Goal: Task Accomplishment & Management: Manage account settings

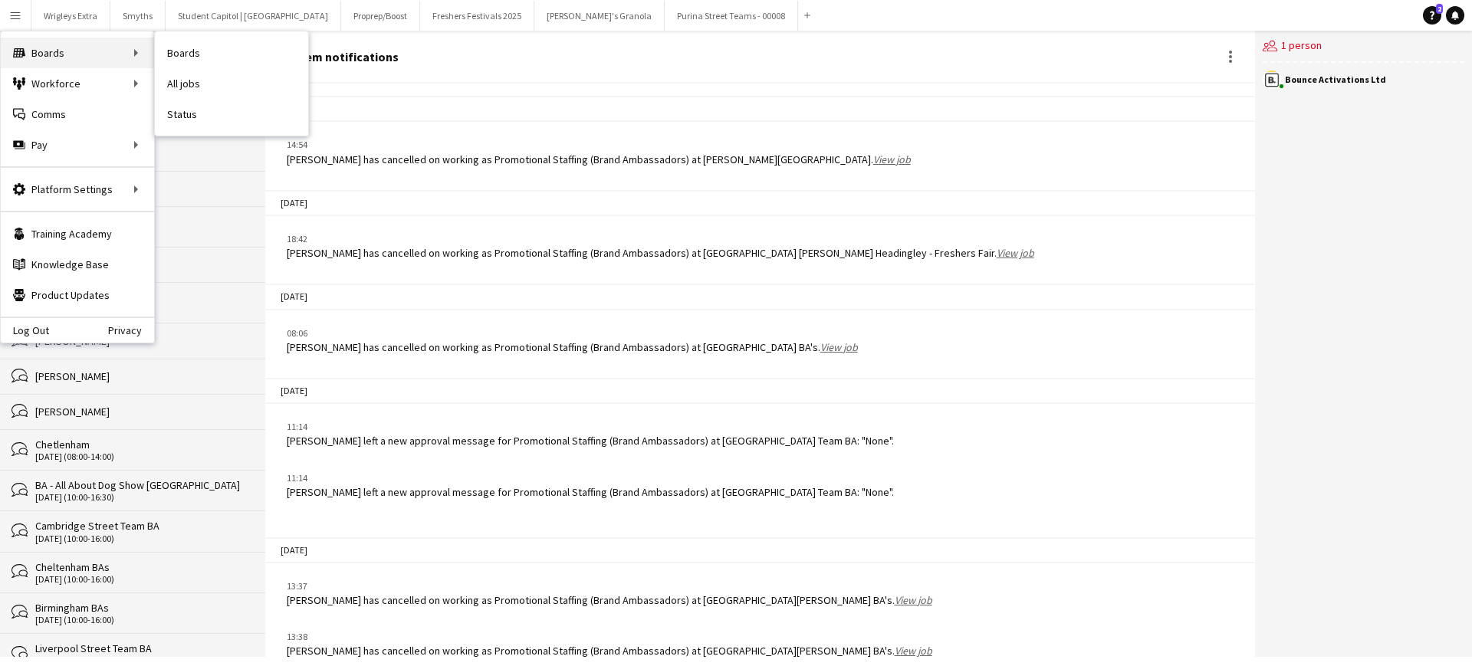
scroll to position [1993, 0]
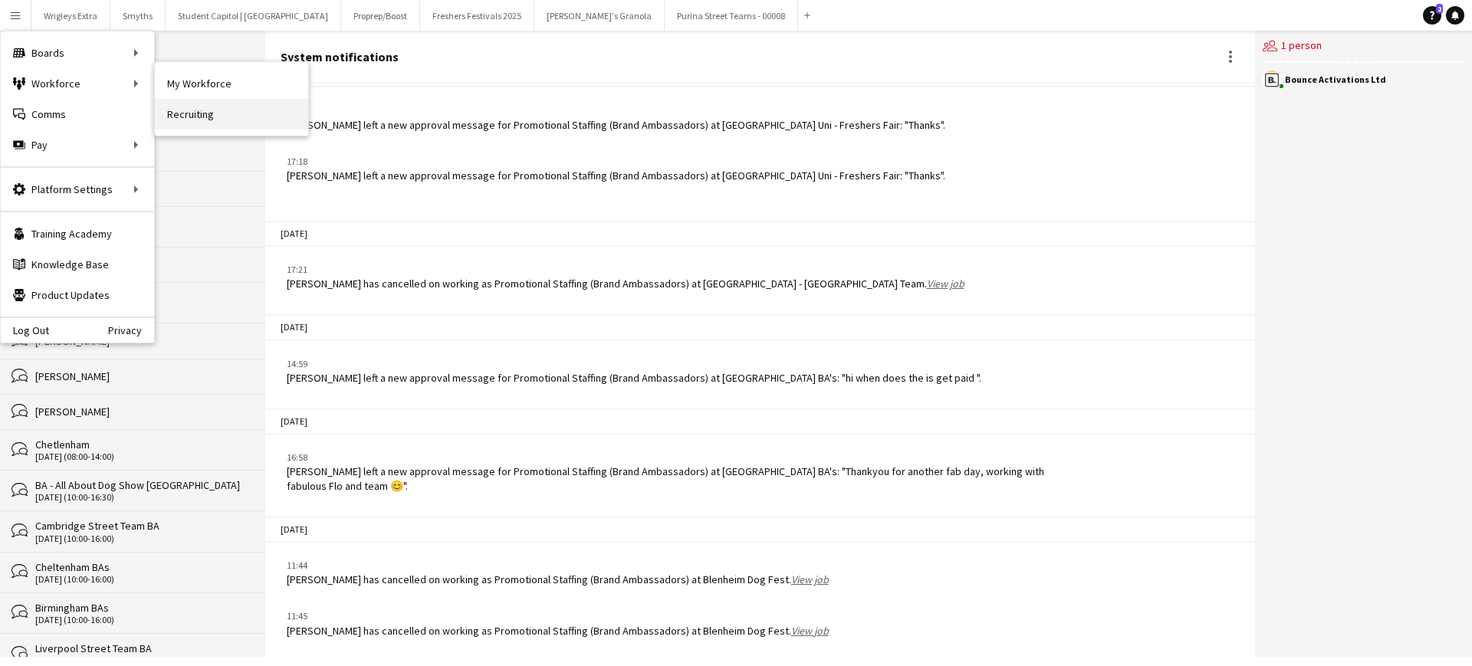
click at [231, 118] on link "Recruiting" at bounding box center [231, 114] width 153 height 31
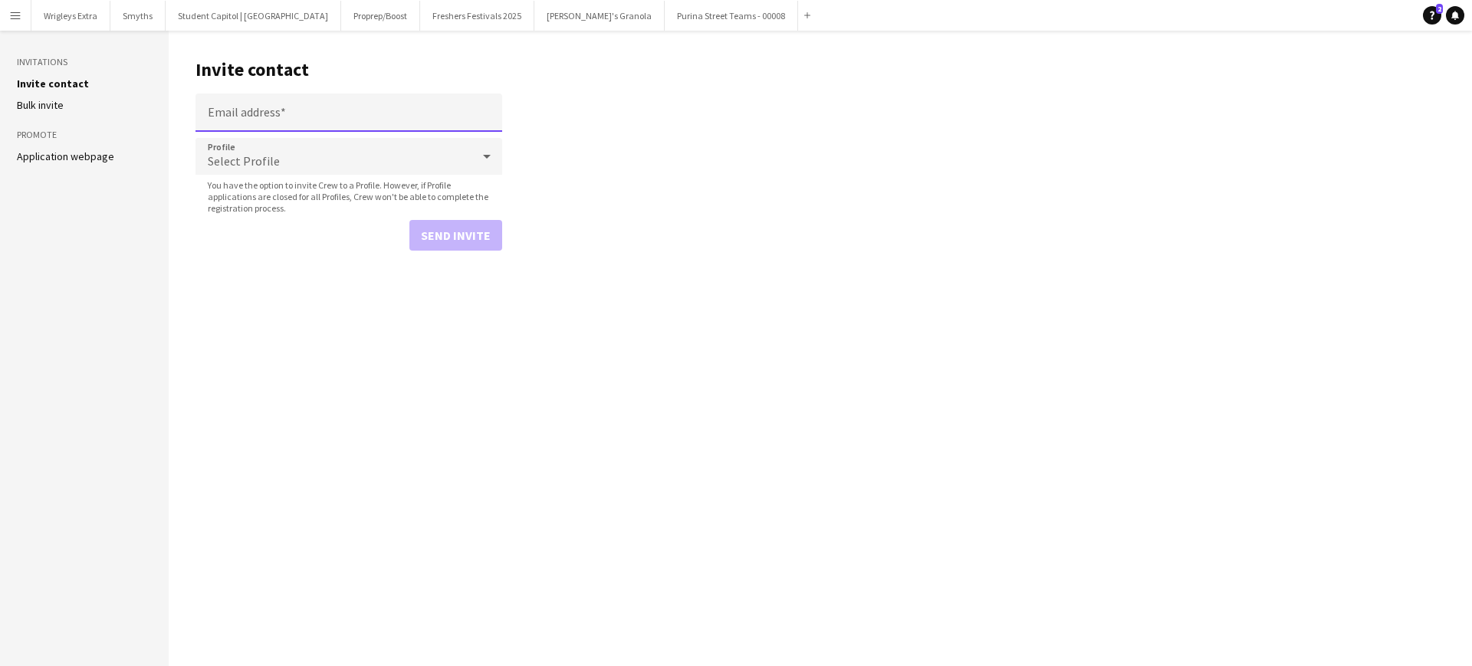
click at [371, 117] on input "Email address" at bounding box center [349, 113] width 307 height 38
paste input "**********"
type input "**********"
click at [463, 244] on button "Send invite" at bounding box center [455, 235] width 93 height 31
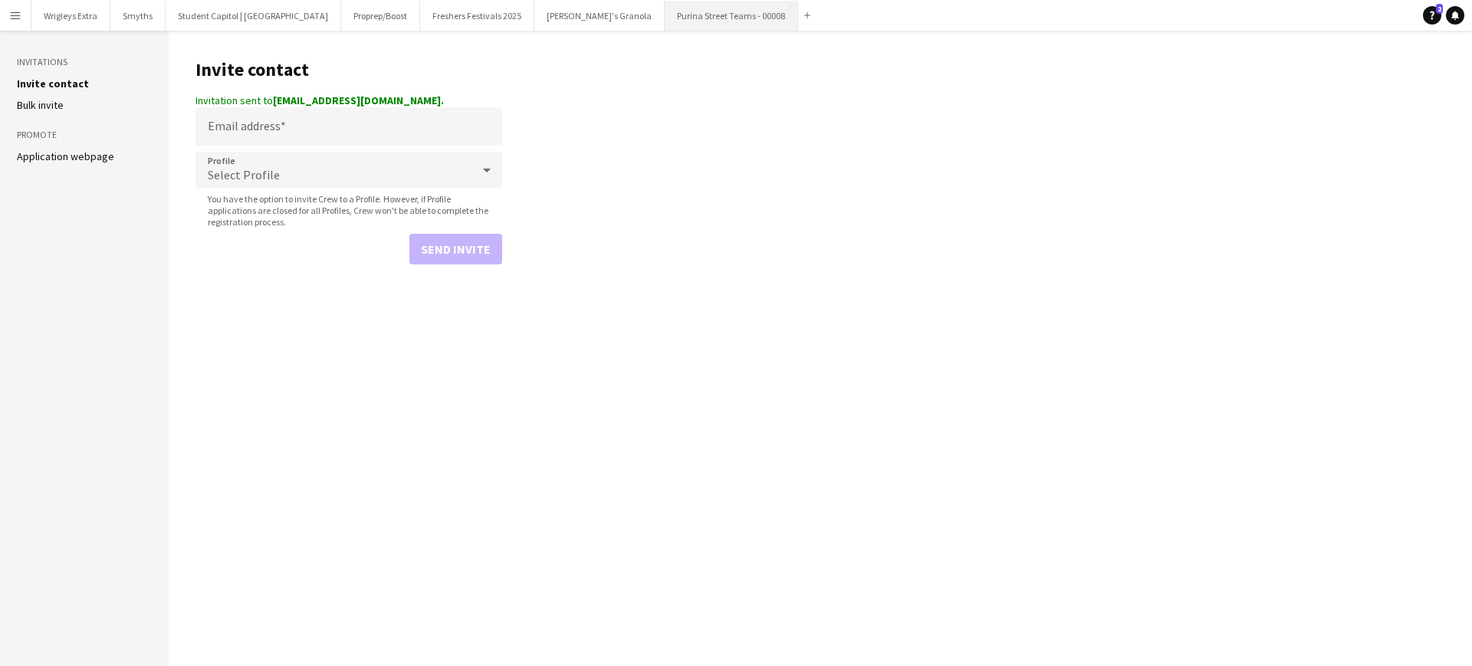
click at [665, 21] on button "Purina Street Teams - 00008 Close" at bounding box center [731, 16] width 133 height 30
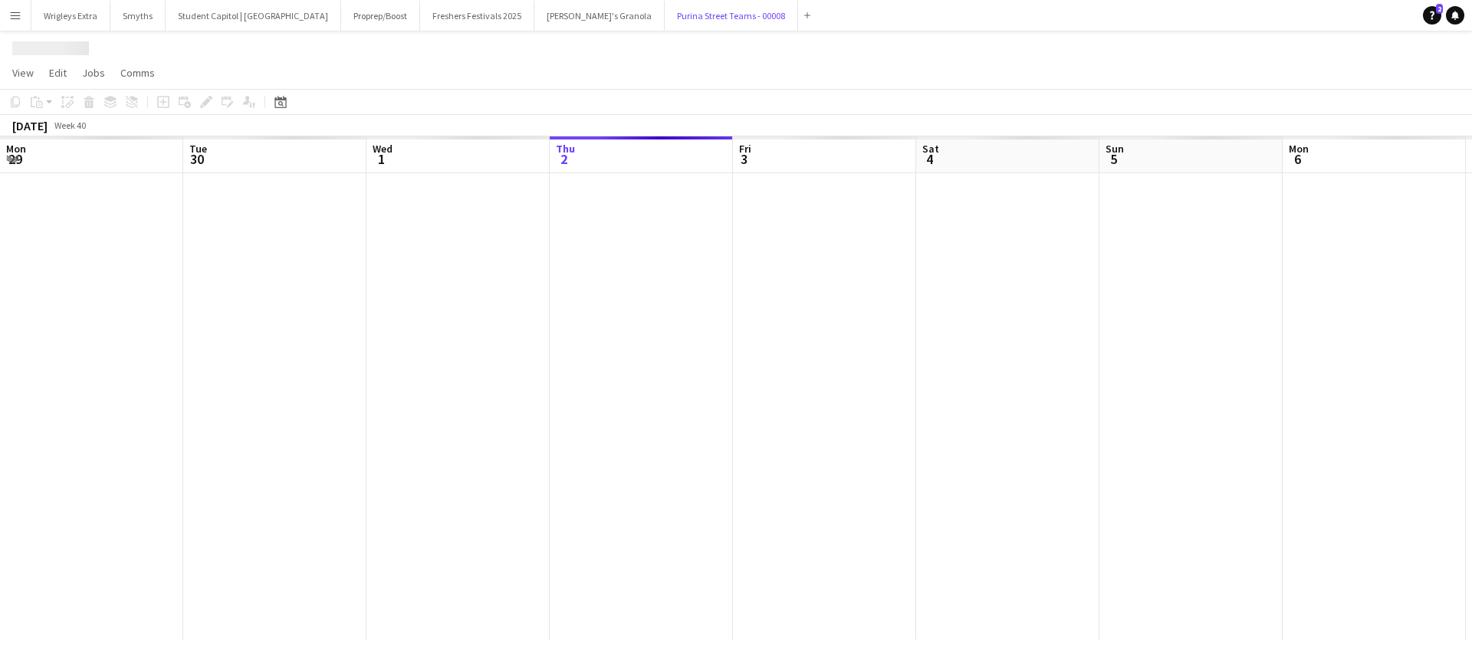
scroll to position [0, 367]
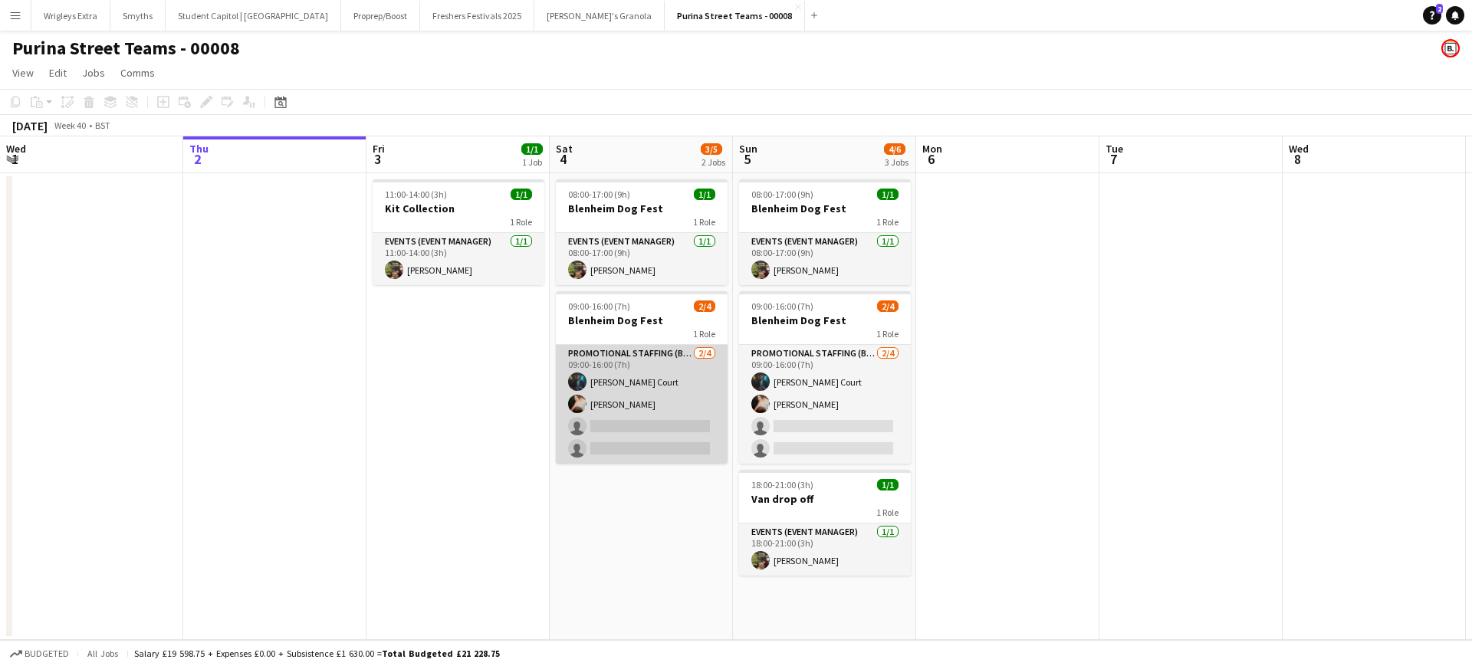
click at [611, 424] on app-card-role "Promotional Staffing (Brand Ambassadors) [DATE] 09:00-16:00 (7h) [PERSON_NAME] …" at bounding box center [642, 404] width 172 height 119
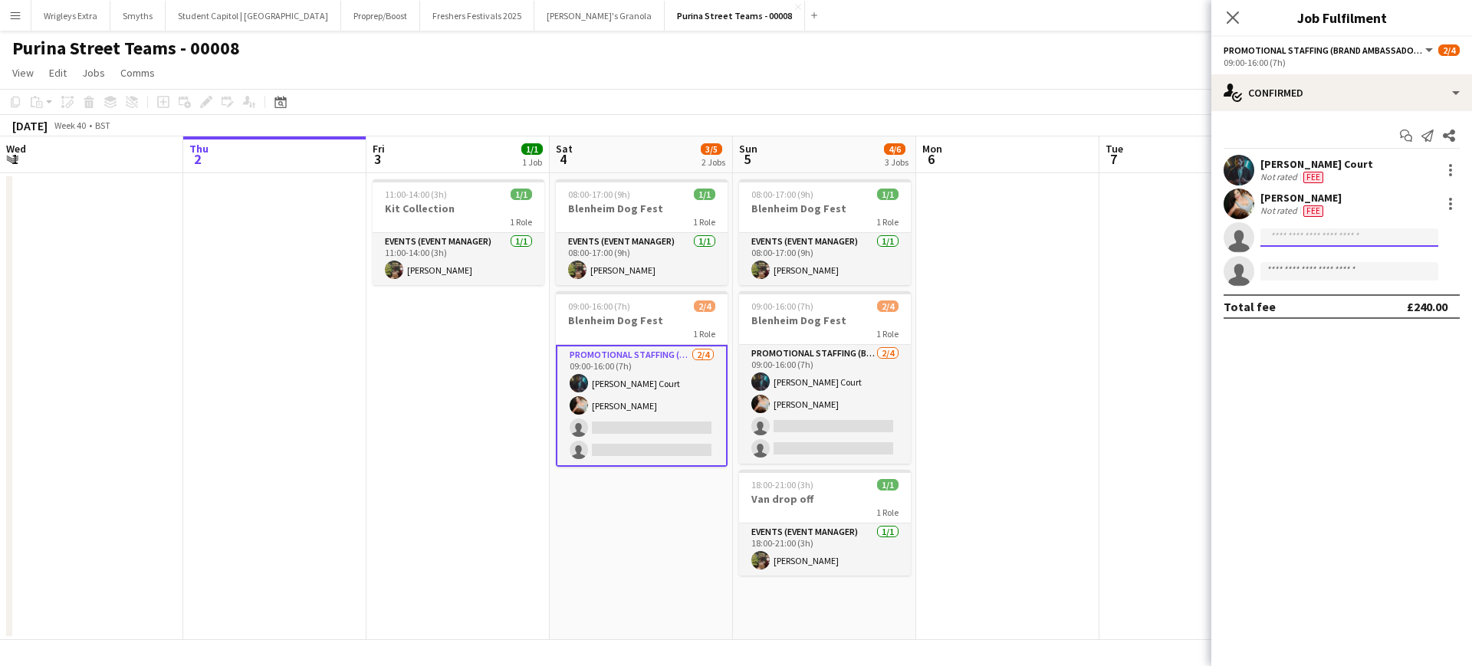
click at [1297, 244] on input at bounding box center [1350, 238] width 178 height 18
type input "****"
click at [1297, 263] on span "[PERSON_NAME]" at bounding box center [1317, 259] width 88 height 13
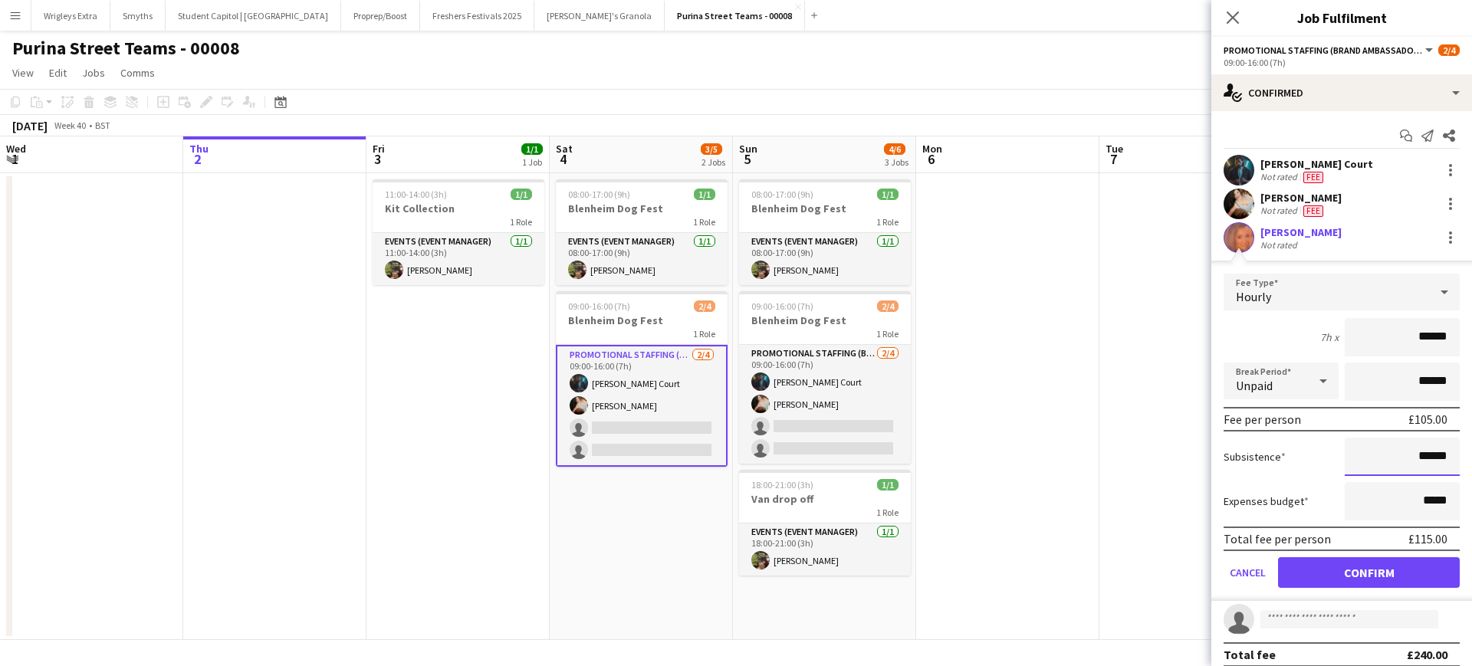
click at [1417, 459] on input "******" at bounding box center [1402, 457] width 115 height 38
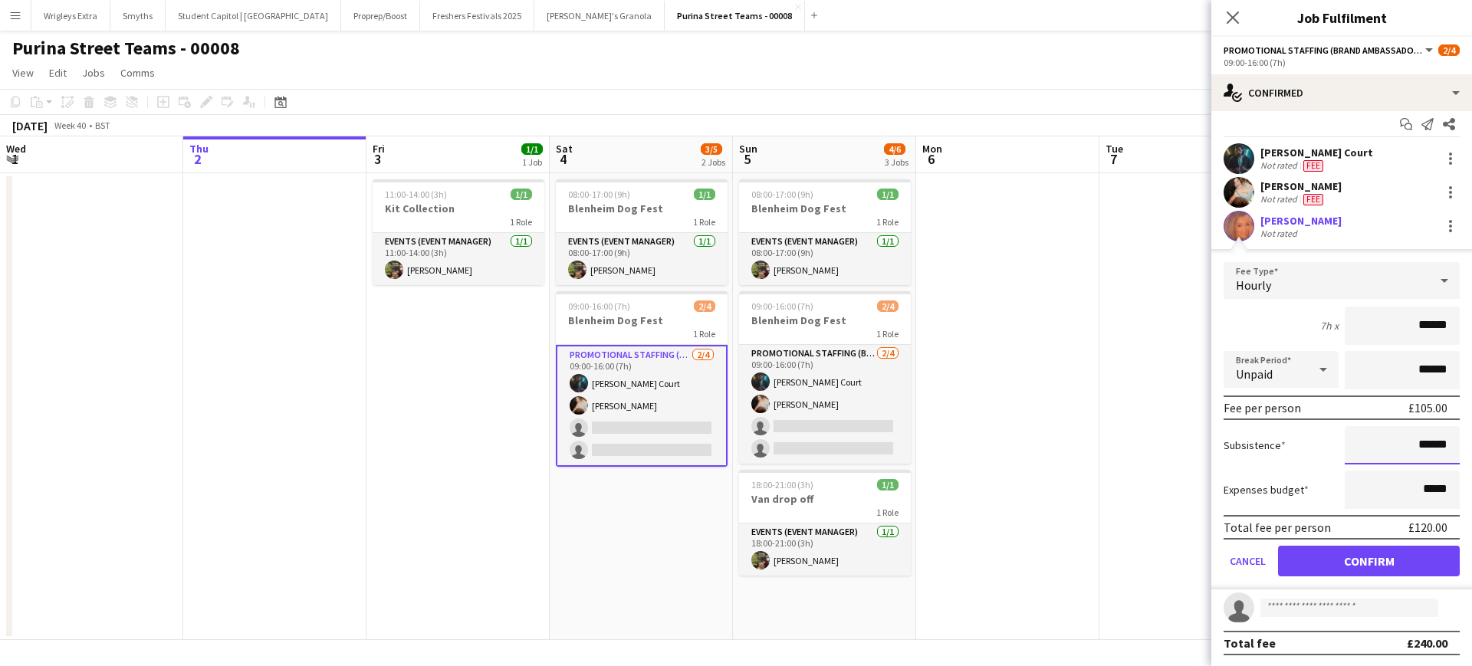
scroll to position [13, 0]
type input "******"
click at [1374, 554] on button "Confirm" at bounding box center [1369, 559] width 182 height 31
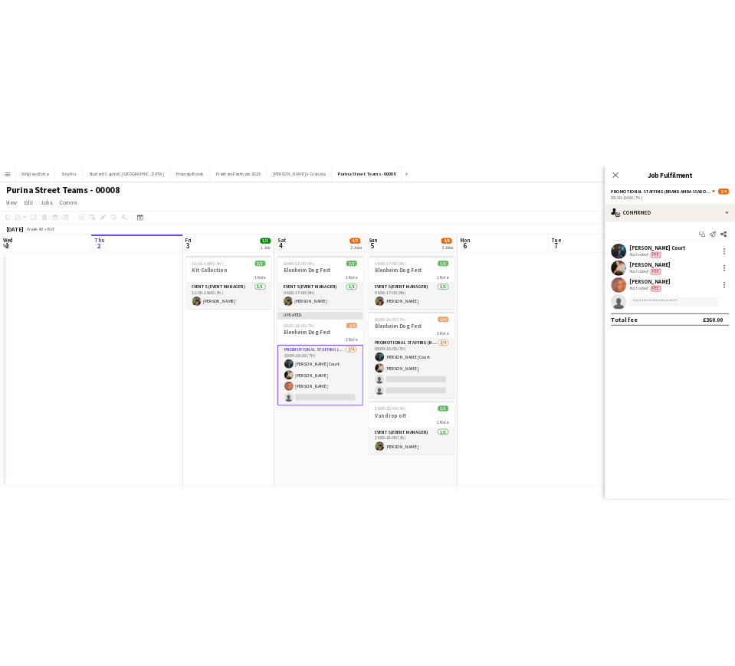
scroll to position [0, 0]
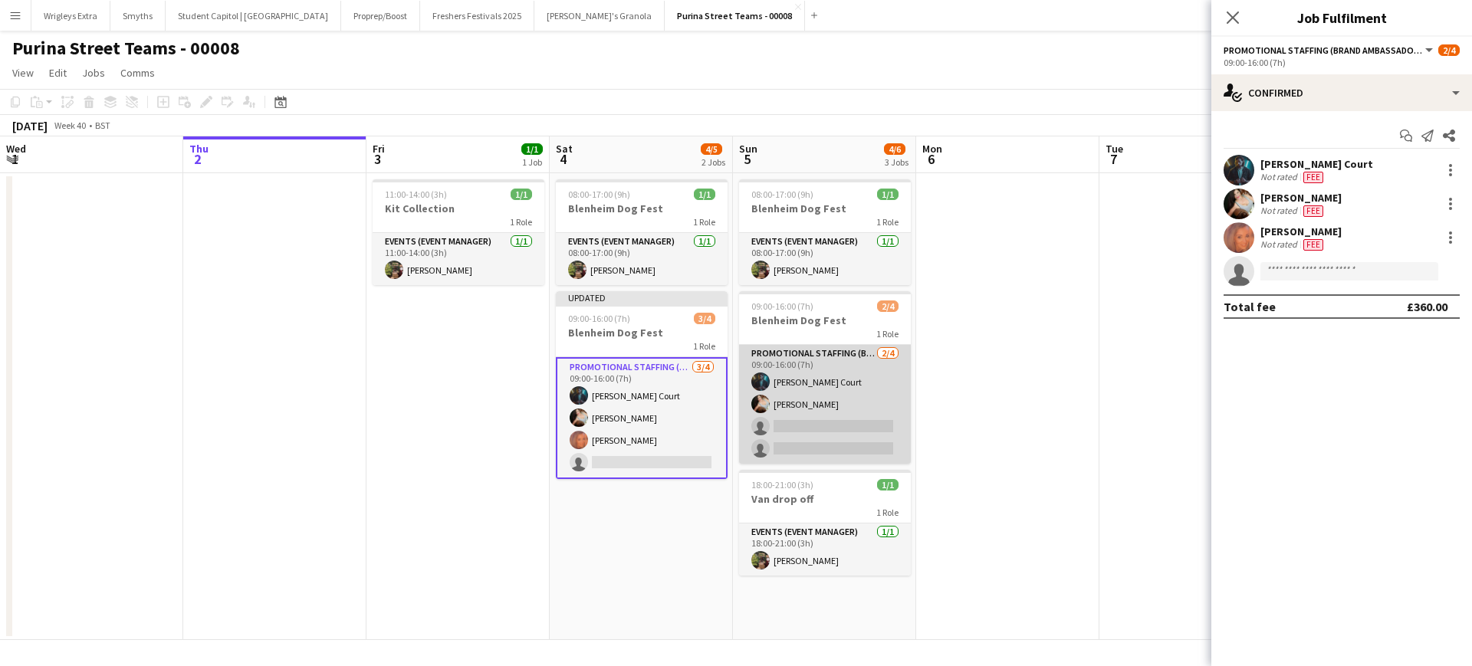
click at [817, 423] on app-card-role "Promotional Staffing (Brand Ambassadors) [DATE] 09:00-16:00 (7h) [PERSON_NAME] …" at bounding box center [825, 404] width 172 height 119
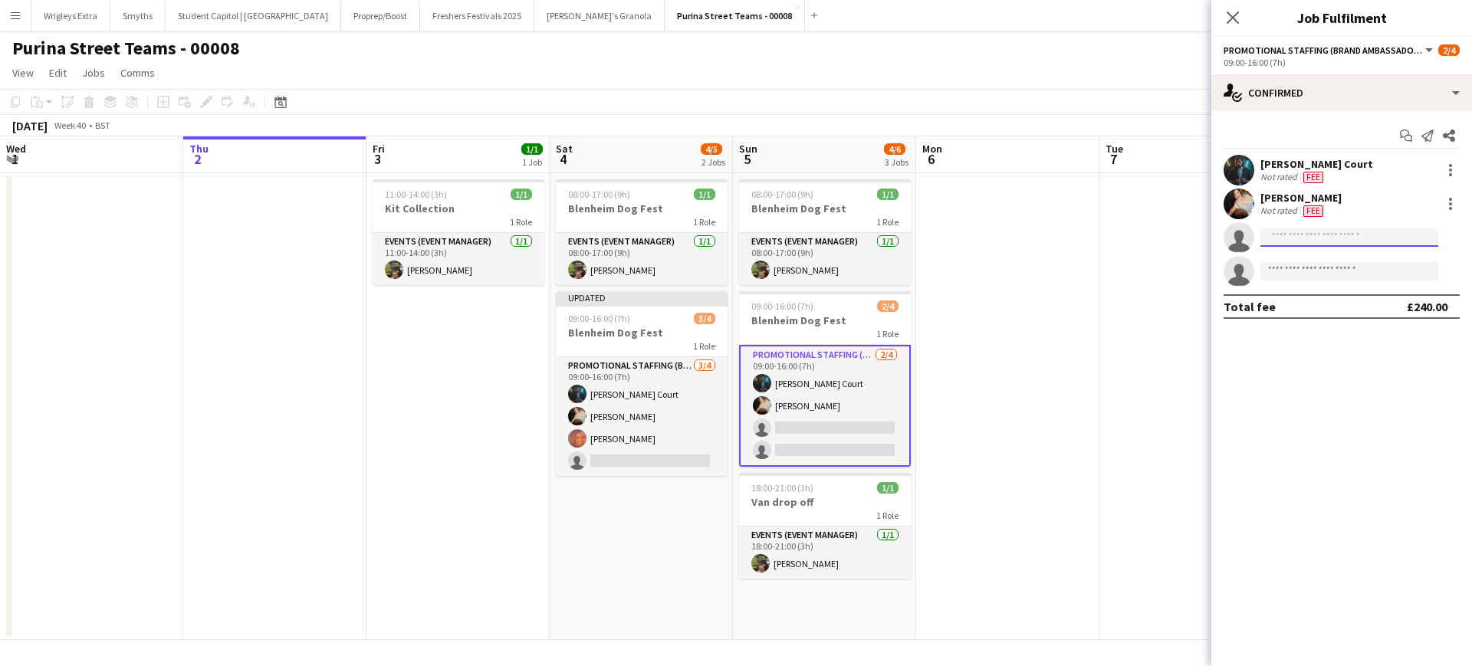
click at [1349, 235] on input at bounding box center [1350, 238] width 178 height 18
type input "***"
click at [1357, 261] on span "[PERSON_NAME]" at bounding box center [1317, 259] width 88 height 13
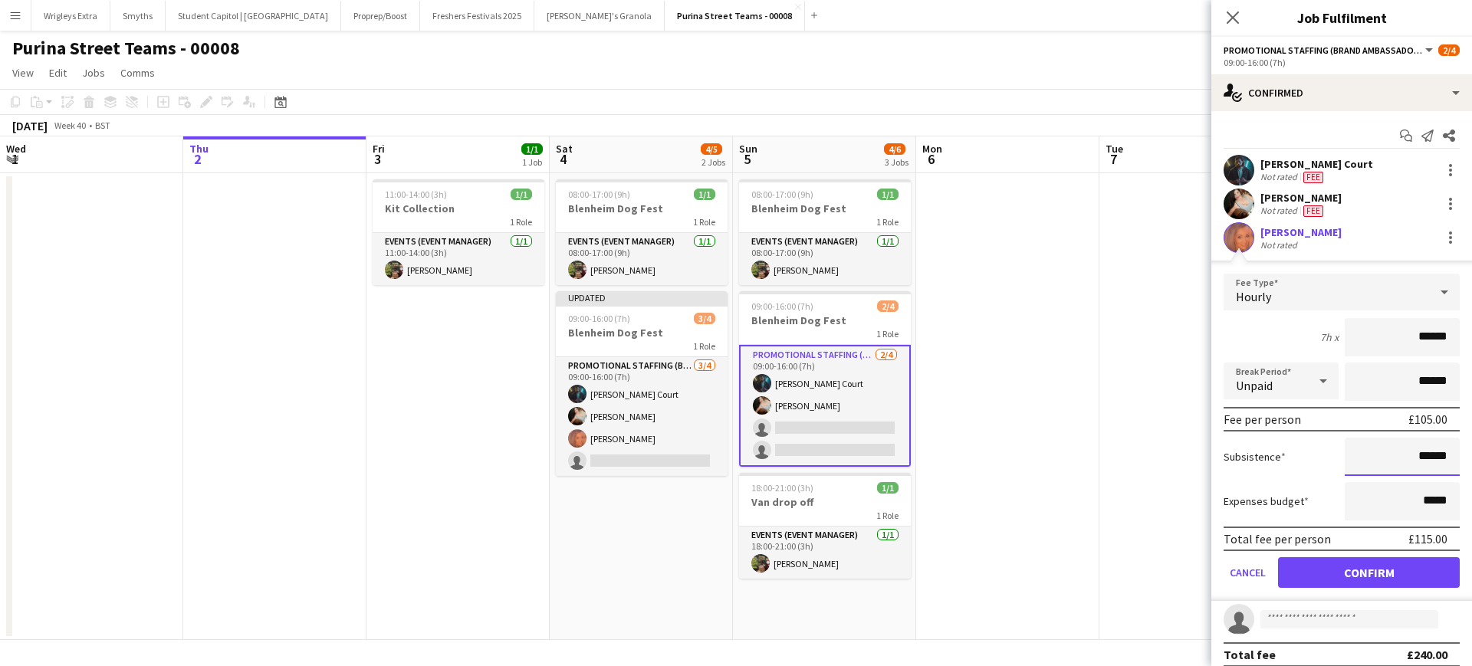
click at [1414, 455] on input "******" at bounding box center [1402, 457] width 115 height 38
type input "**"
type input "******"
click at [1374, 579] on button "Confirm" at bounding box center [1369, 572] width 182 height 31
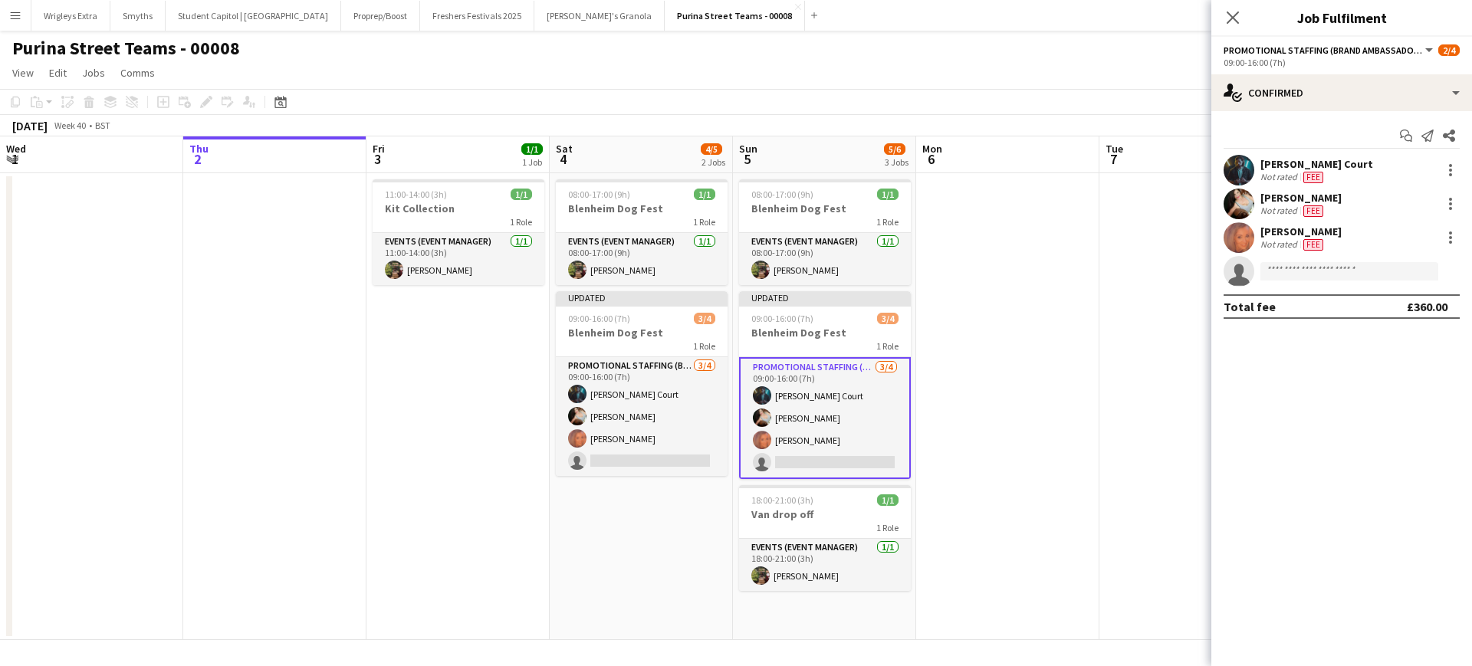
click at [1075, 524] on app-date-cell at bounding box center [1007, 406] width 183 height 467
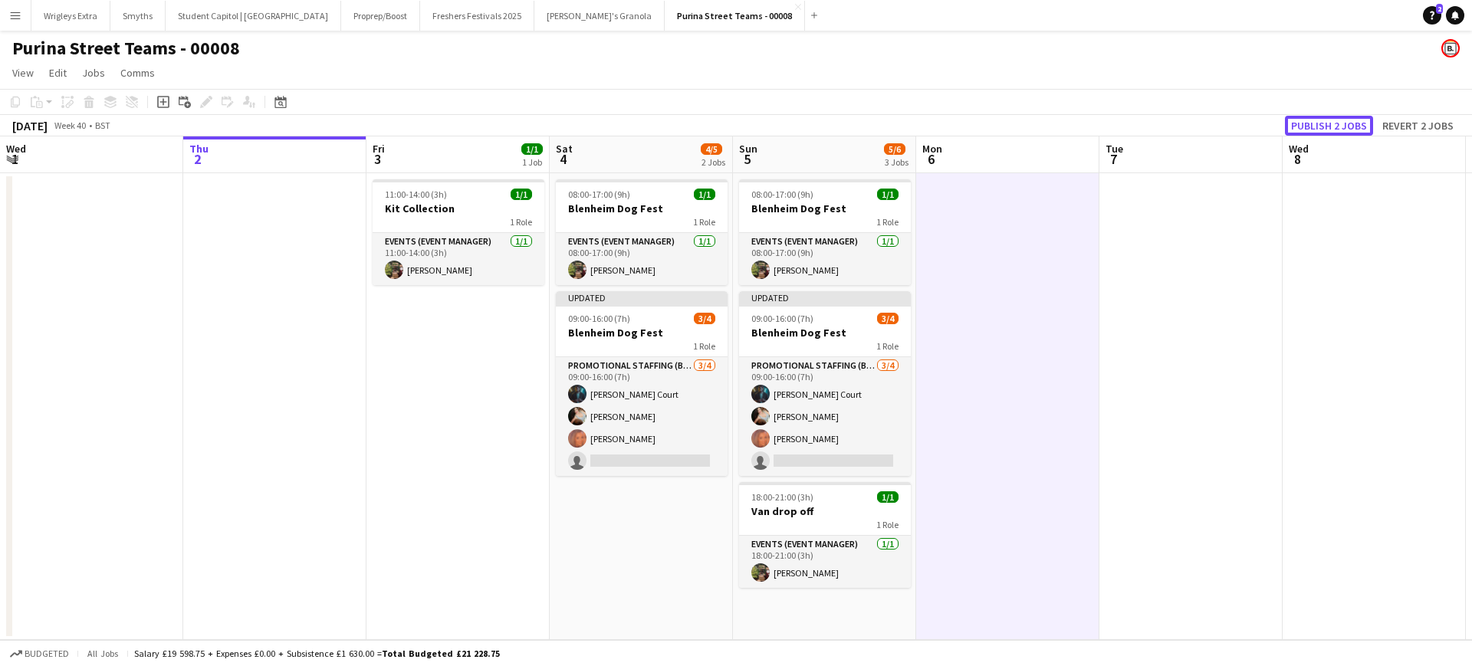
click at [1349, 126] on button "Publish 2 jobs" at bounding box center [1329, 126] width 88 height 20
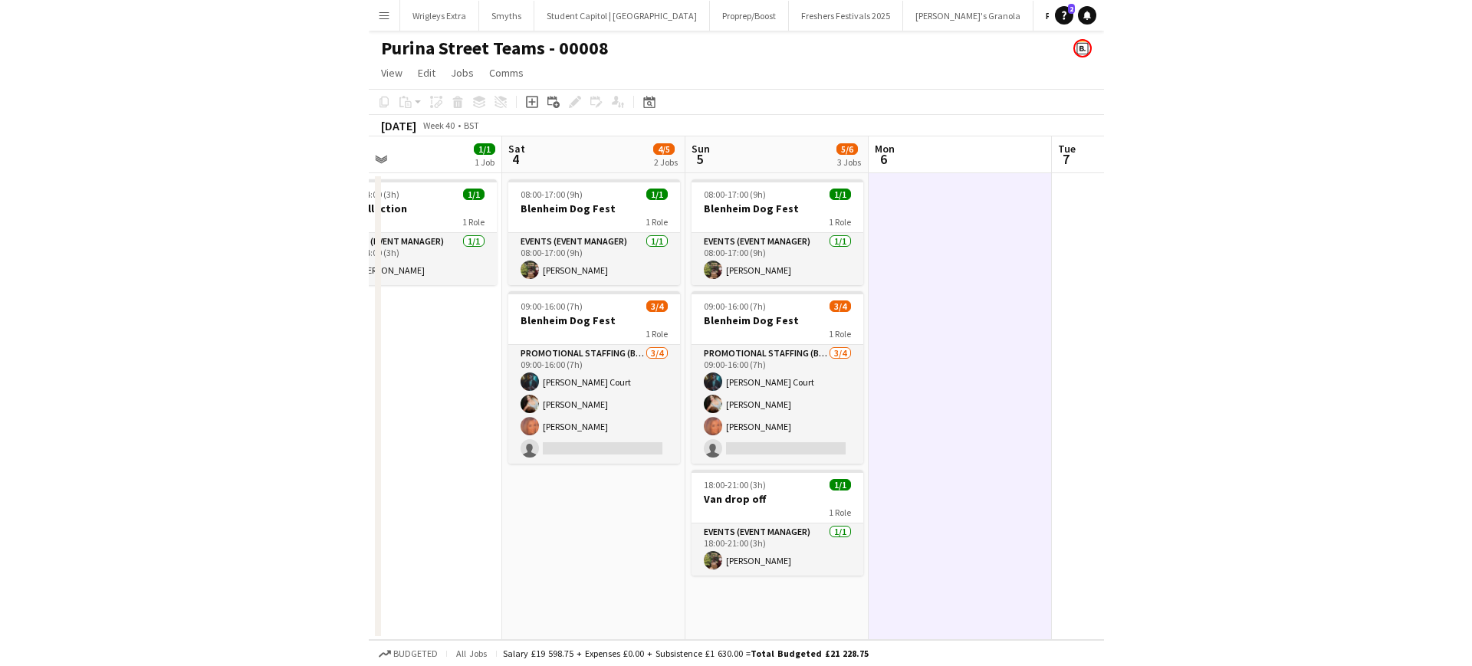
scroll to position [0, 438]
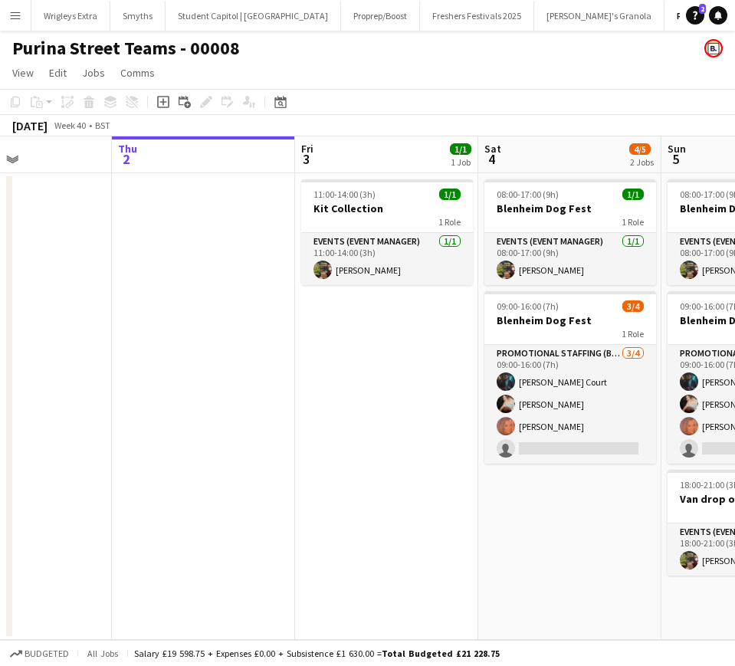
drag, startPoint x: 394, startPoint y: 517, endPoint x: 197, endPoint y: 495, distance: 198.2
click at [197, 495] on app-calendar-viewport "Mon 29 Tue 30 Wed 1 Thu 2 Fri 3 1/1 1 Job Sat 4 4/5 2 Jobs Sun 5 5/6 3 Jobs Mon…" at bounding box center [367, 388] width 735 height 504
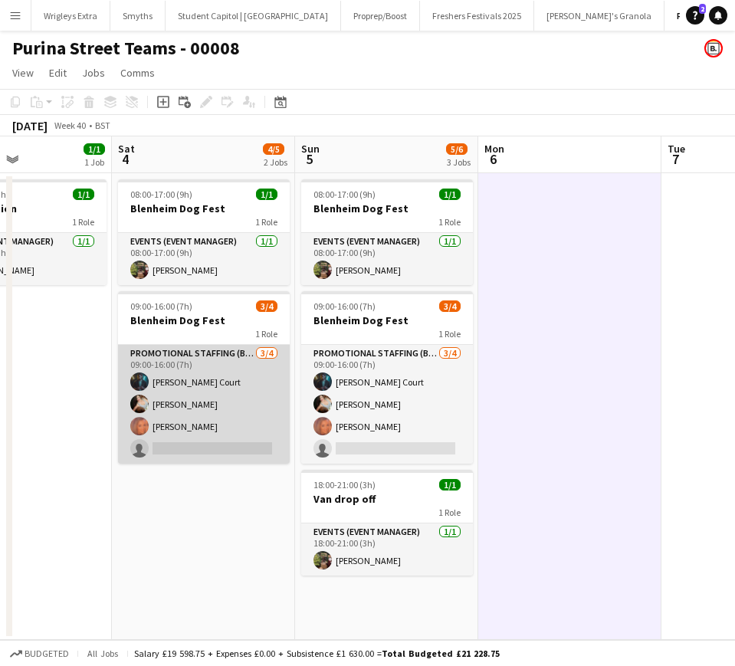
click at [247, 401] on app-card-role "Promotional Staffing (Brand Ambassadors) [DATE] 09:00-16:00 (7h) [PERSON_NAME] …" at bounding box center [204, 404] width 172 height 119
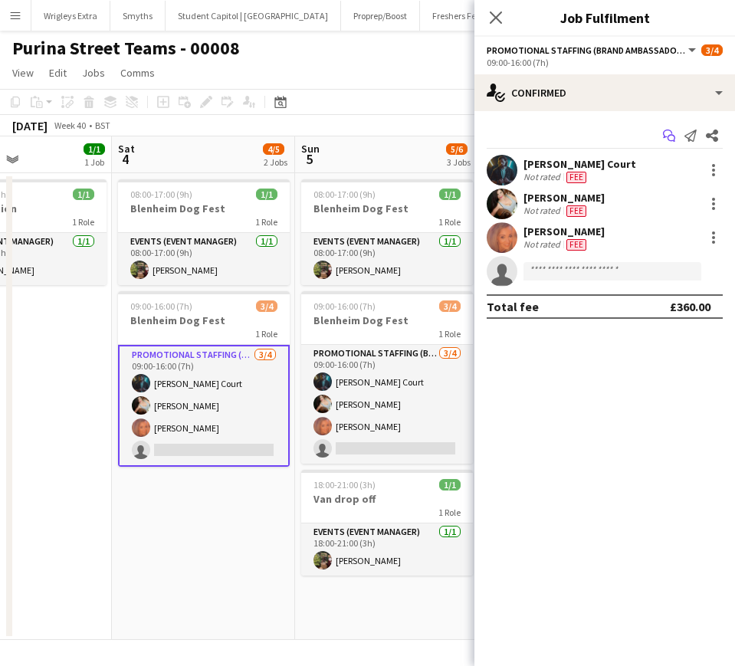
click at [673, 134] on icon "Start chat" at bounding box center [669, 136] width 12 height 12
click at [628, 431] on mat-expansion-panel "check Confirmed Start chat Send notification Share [PERSON_NAME] Court Not rate…" at bounding box center [605, 388] width 261 height 555
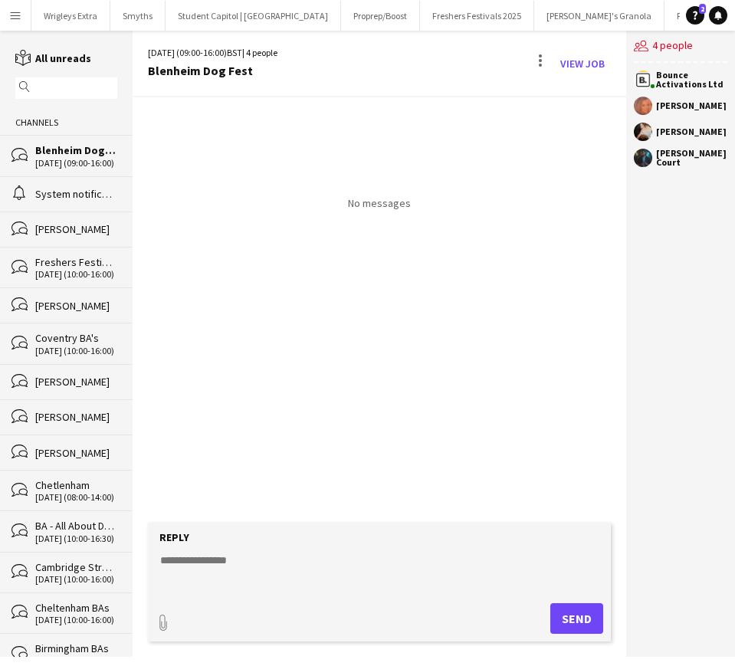
click at [59, 142] on div "bubbles Blenheim Dog Fest [DATE] (09:00-16:00)" at bounding box center [66, 155] width 133 height 41
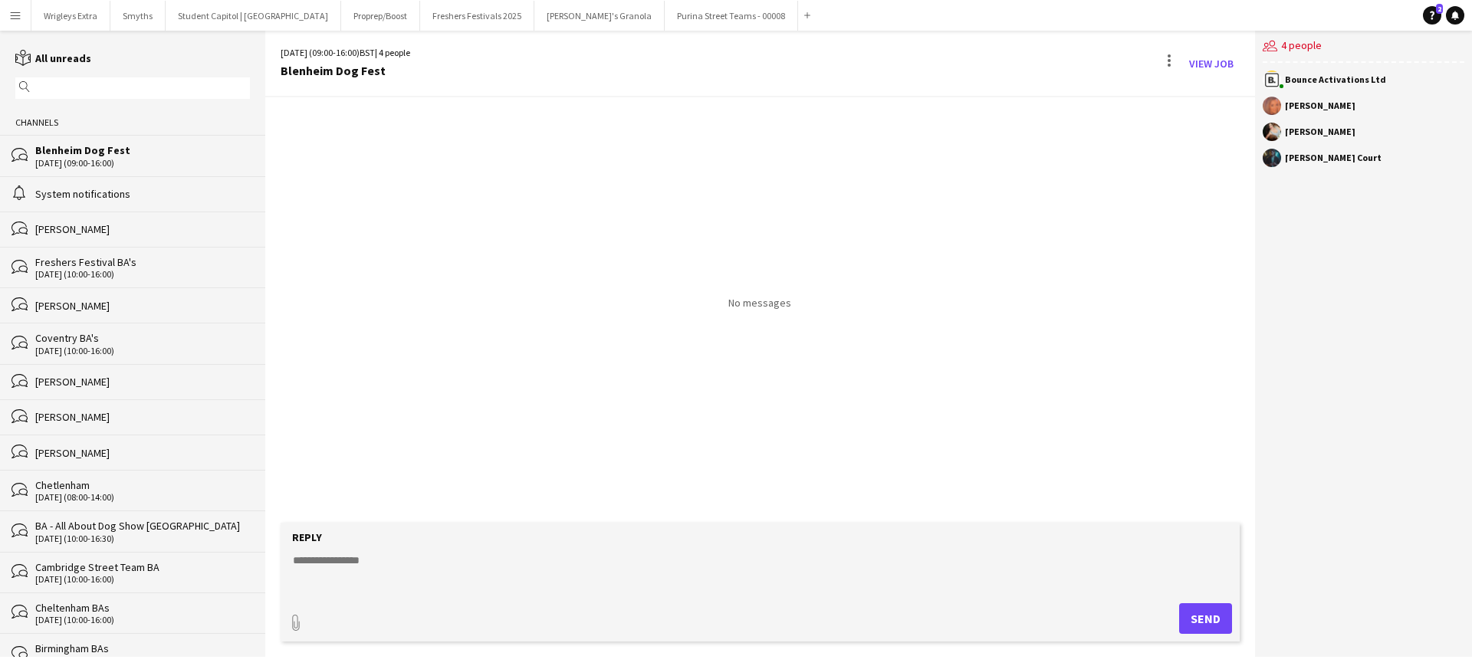
click at [81, 148] on div "Blenheim Dog Fest" at bounding box center [142, 150] width 215 height 14
click at [14, 15] on app-icon "Menu" at bounding box center [15, 15] width 12 height 12
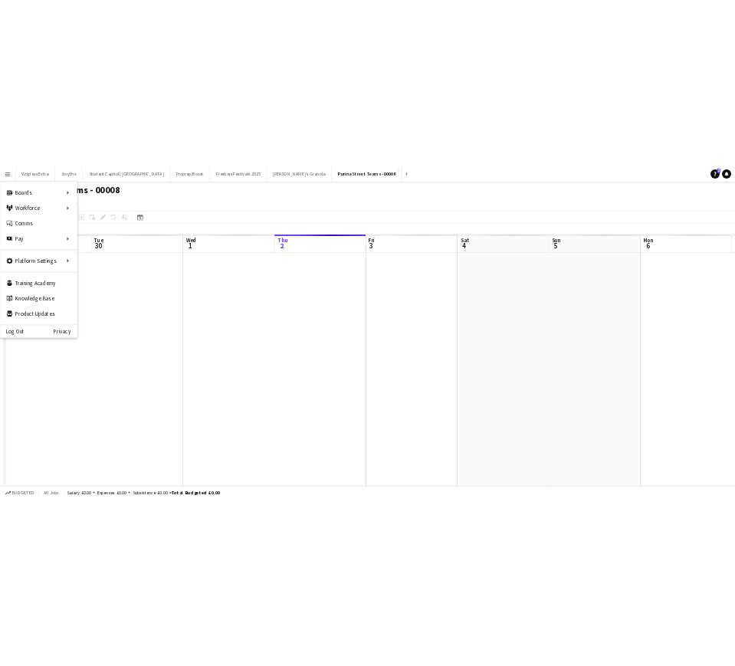
scroll to position [0, 367]
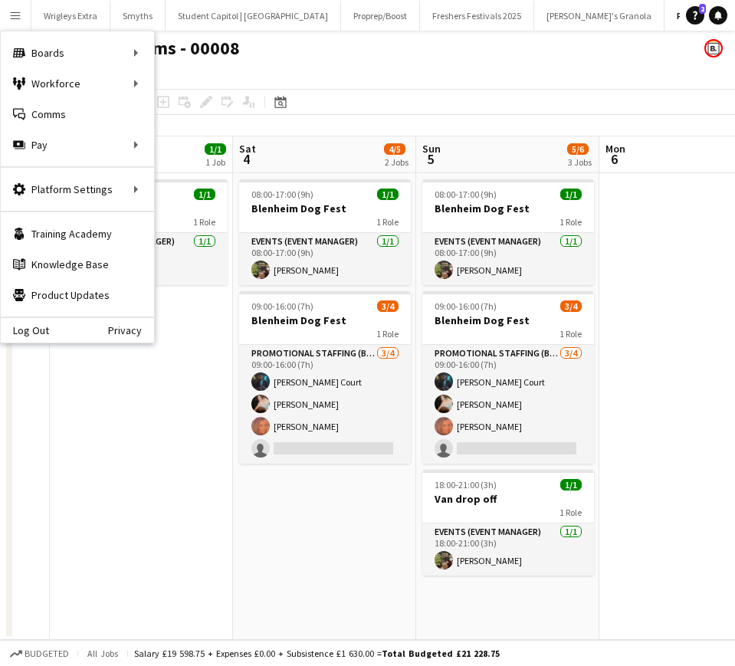
drag, startPoint x: 319, startPoint y: 541, endPoint x: 188, endPoint y: 545, distance: 131.2
click at [176, 547] on app-calendar-viewport "Mon 29 Tue 30 Wed 1 Thu 2 Fri 3 1/1 1 Job Sat 4 4/5 2 Jobs Sun 5 5/6 3 Jobs Mon…" at bounding box center [367, 388] width 735 height 504
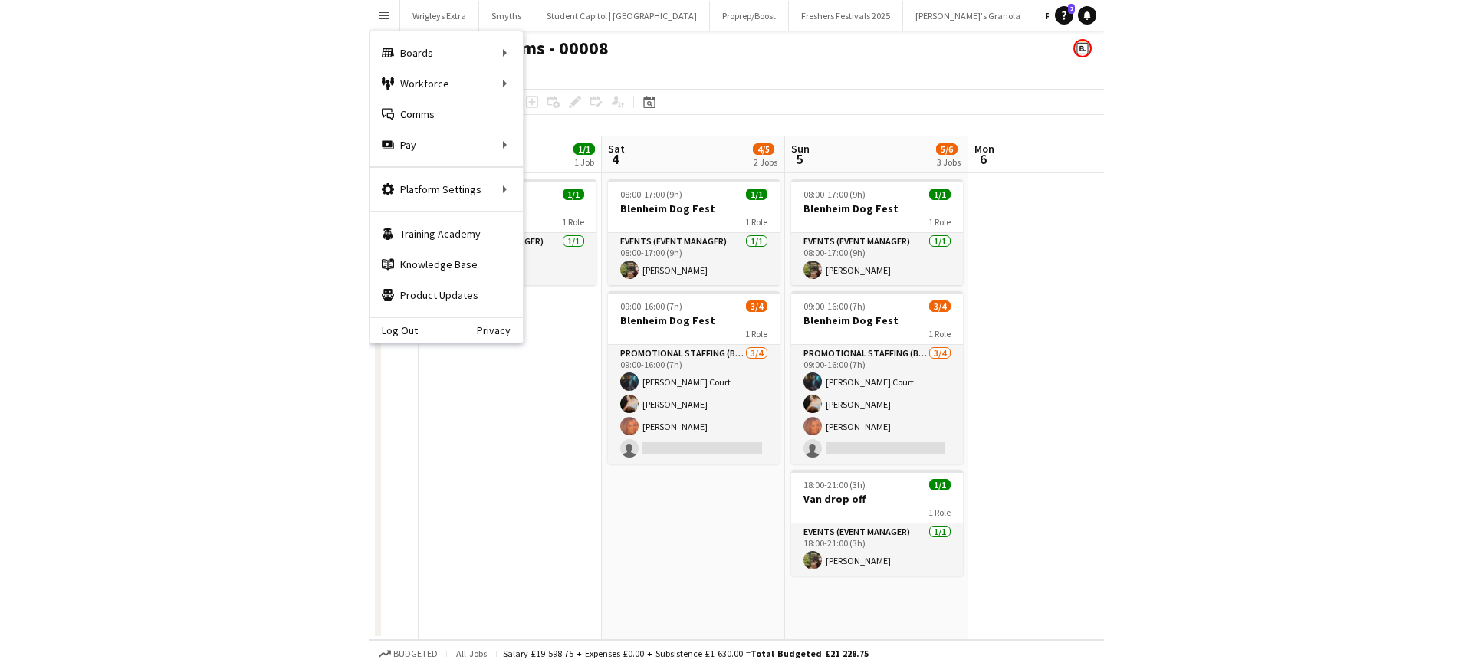
scroll to position [0, 687]
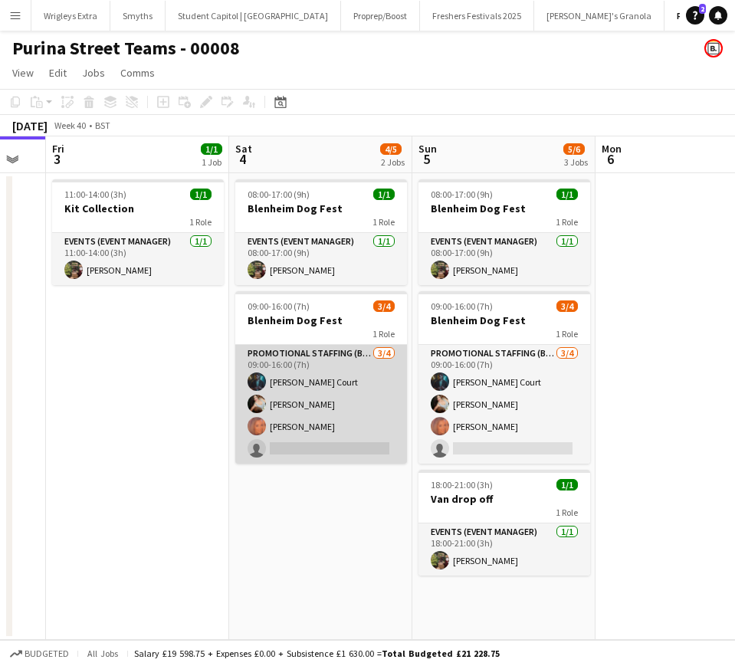
click at [274, 381] on app-card-role "Promotional Staffing (Brand Ambassadors) [DATE] 09:00-16:00 (7h) [PERSON_NAME] …" at bounding box center [321, 404] width 172 height 119
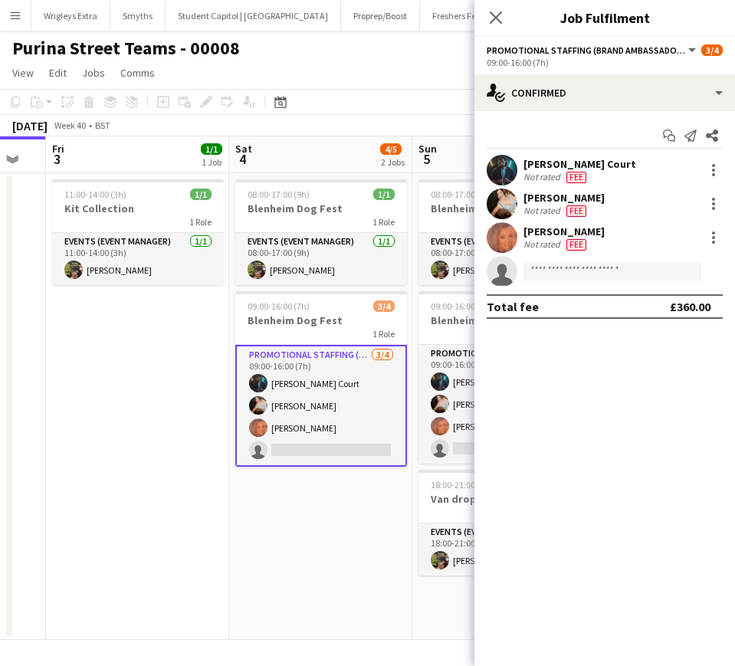
click at [542, 156] on div "[PERSON_NAME] Court Not rated Fee" at bounding box center [605, 170] width 261 height 31
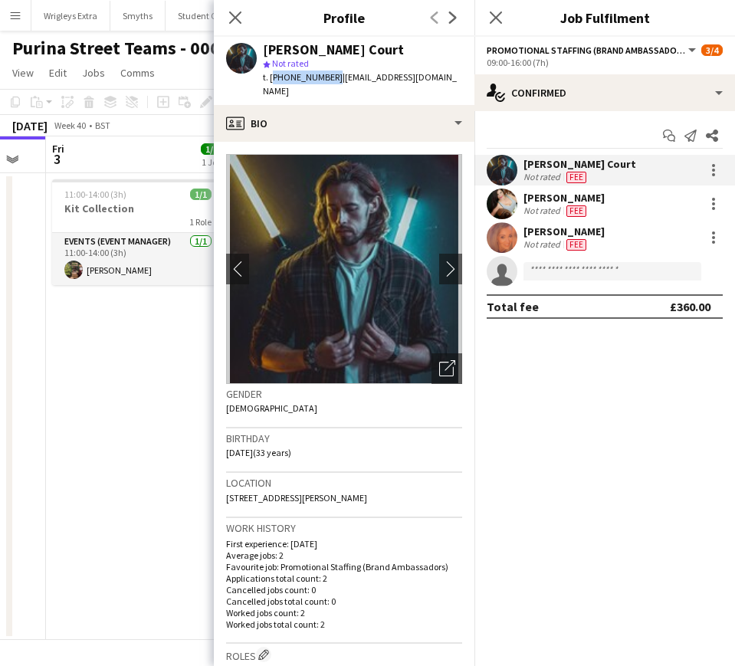
drag, startPoint x: 330, startPoint y: 76, endPoint x: 272, endPoint y: 77, distance: 58.3
click at [272, 77] on span "t. [PHONE_NUMBER]" at bounding box center [303, 77] width 80 height 12
copy span "[PHONE_NUMBER]"
click at [557, 199] on div "[PERSON_NAME]" at bounding box center [564, 198] width 81 height 14
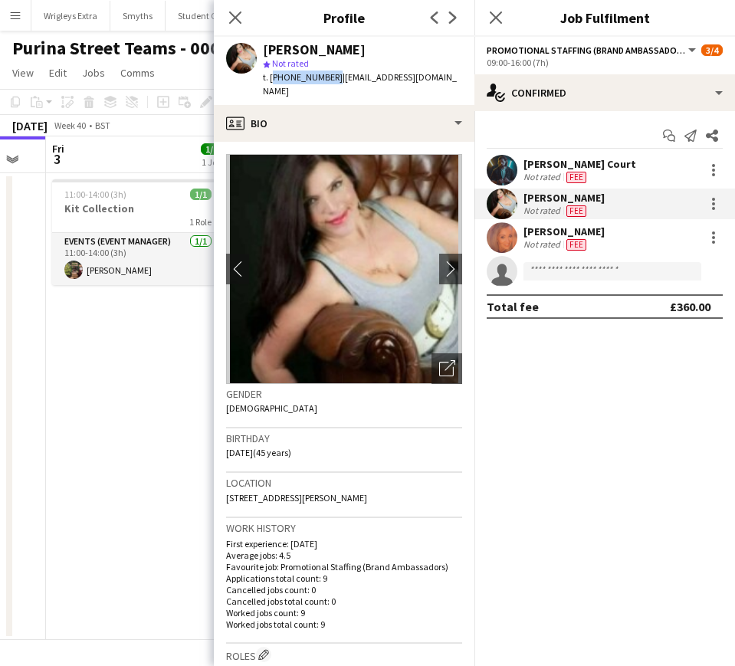
drag, startPoint x: 330, startPoint y: 78, endPoint x: 272, endPoint y: 77, distance: 57.5
click at [272, 77] on span "t. [PHONE_NUMBER]" at bounding box center [303, 77] width 80 height 12
copy span "[PHONE_NUMBER]"
click at [563, 226] on div "[PERSON_NAME]" at bounding box center [564, 232] width 81 height 14
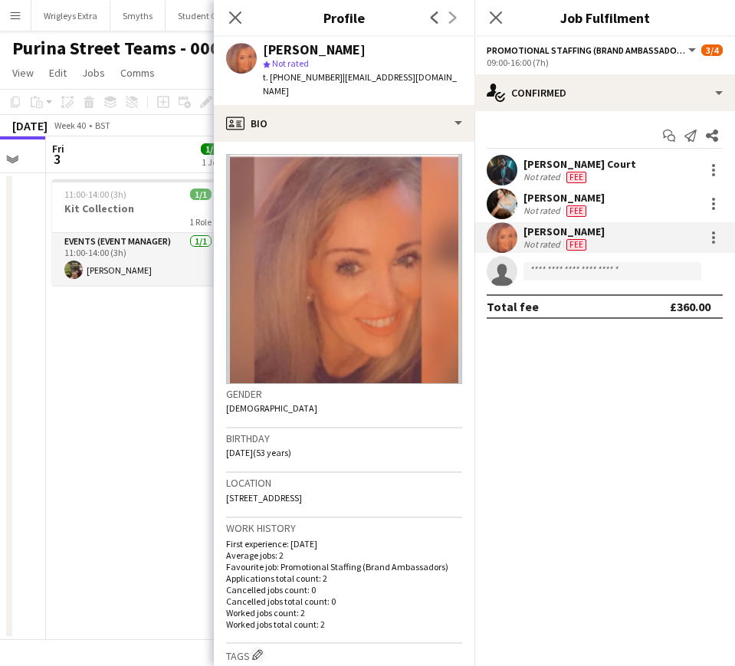
drag, startPoint x: 397, startPoint y: 48, endPoint x: 262, endPoint y: 50, distance: 135.0
click at [262, 50] on div "[PERSON_NAME] star Not rated t. [PHONE_NUMBER] | [EMAIL_ADDRESS][DOMAIN_NAME]" at bounding box center [344, 71] width 261 height 68
copy div "[PERSON_NAME]"
drag, startPoint x: 330, startPoint y: 78, endPoint x: 272, endPoint y: 77, distance: 58.3
click at [272, 77] on span "t. [PHONE_NUMBER]" at bounding box center [303, 77] width 80 height 12
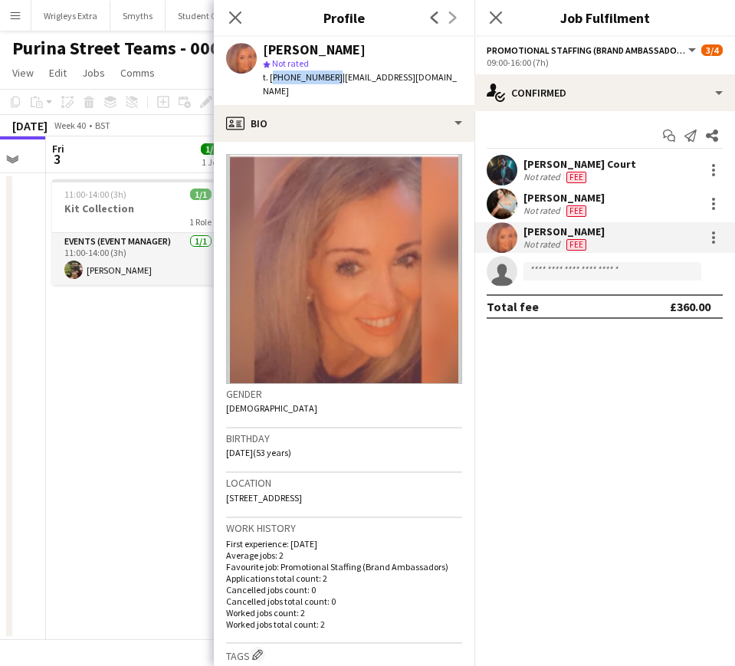
copy span "[PHONE_NUMBER]"
click at [79, 478] on app-date-cell "11:00-14:00 (3h) 1/1 Kit Collection 1 Role Events (Event Manager) [DATE] 11:00-…" at bounding box center [137, 406] width 183 height 467
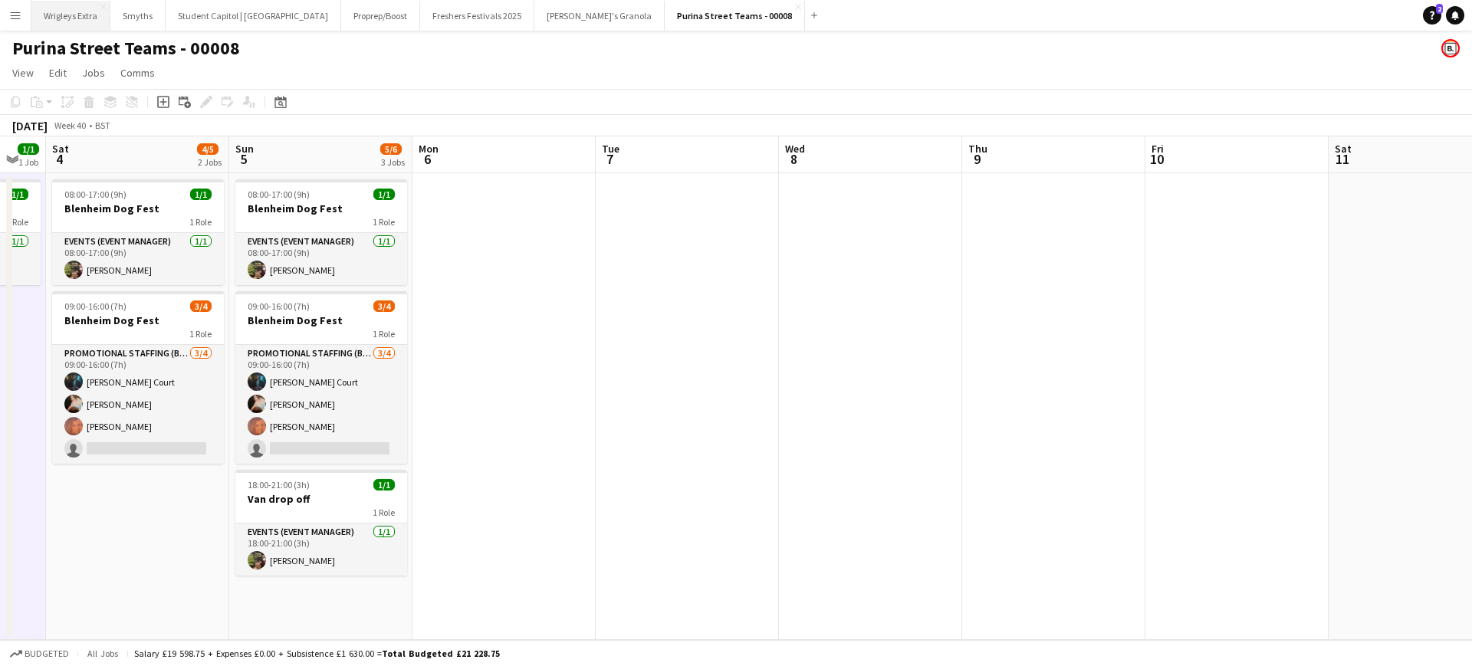
click at [89, 18] on button "Wrigleys Extra Close" at bounding box center [70, 16] width 79 height 30
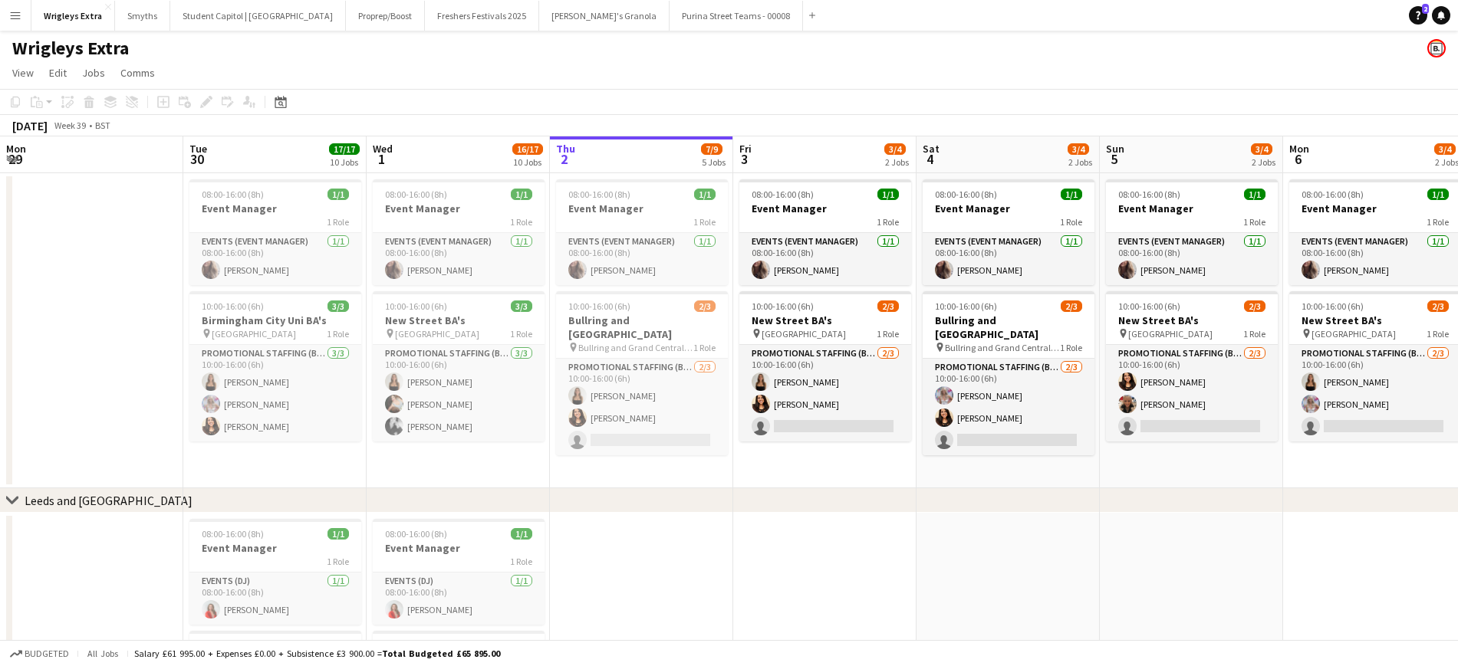
scroll to position [0, 349]
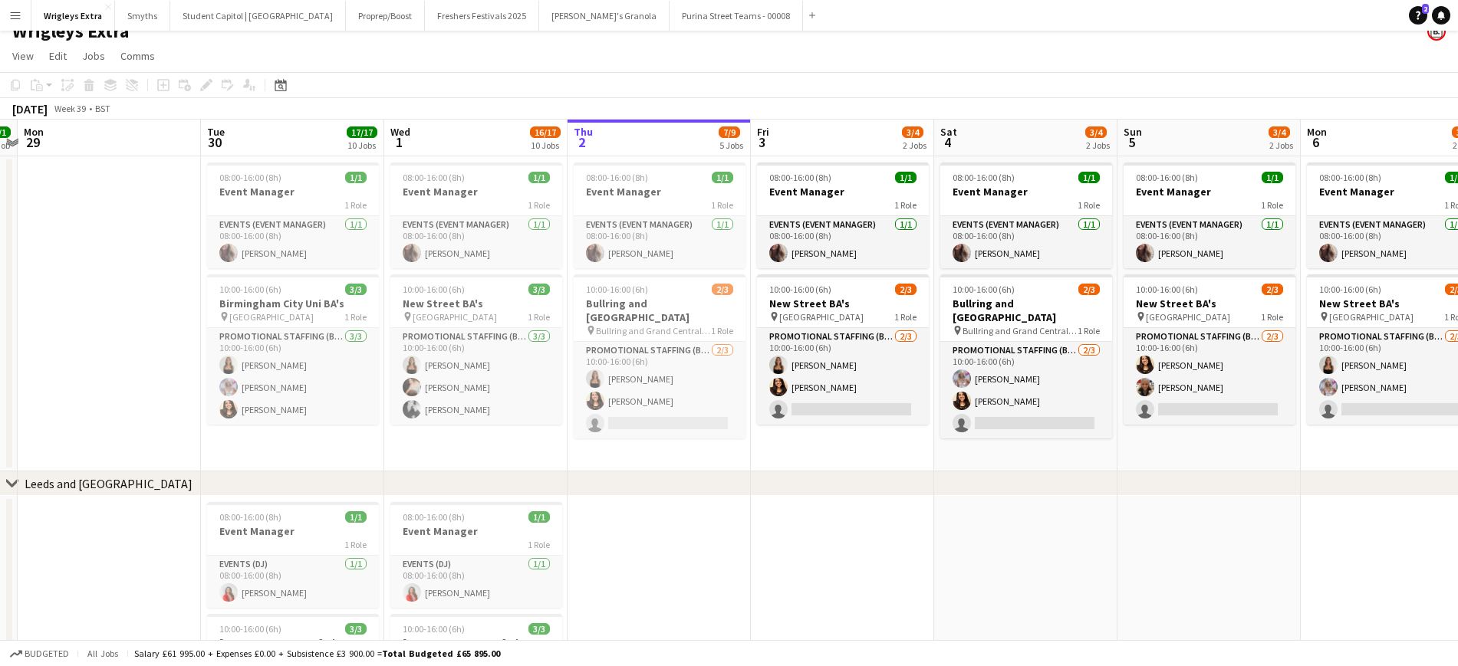
scroll to position [0, 0]
